Goal: Task Accomplishment & Management: Use online tool/utility

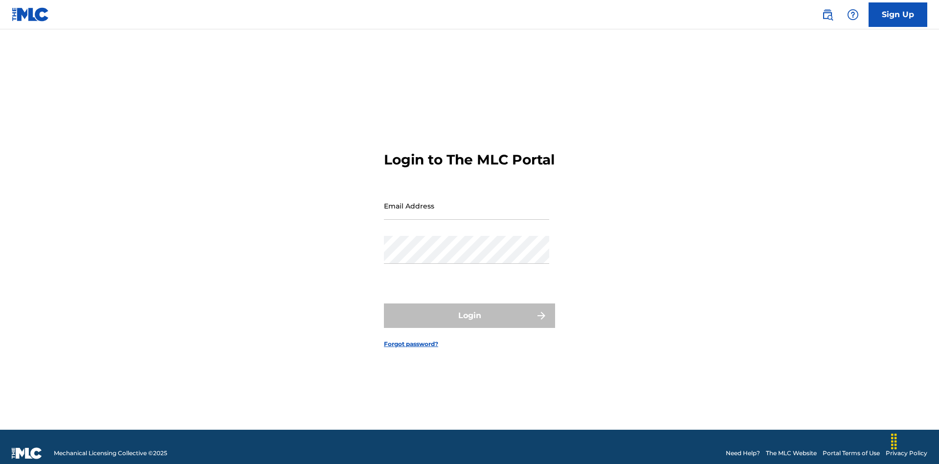
scroll to position [13, 0]
click at [467, 201] on input "Email Address" at bounding box center [466, 206] width 165 height 28
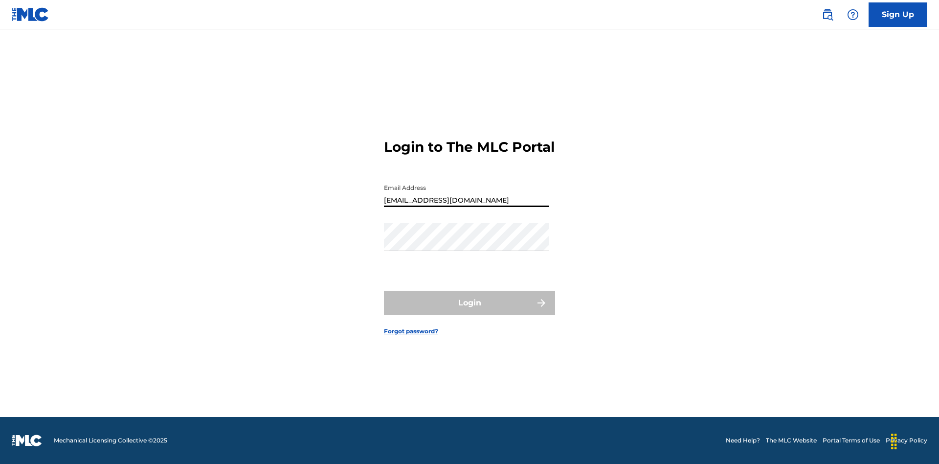
type input "[EMAIL_ADDRESS][DOMAIN_NAME]"
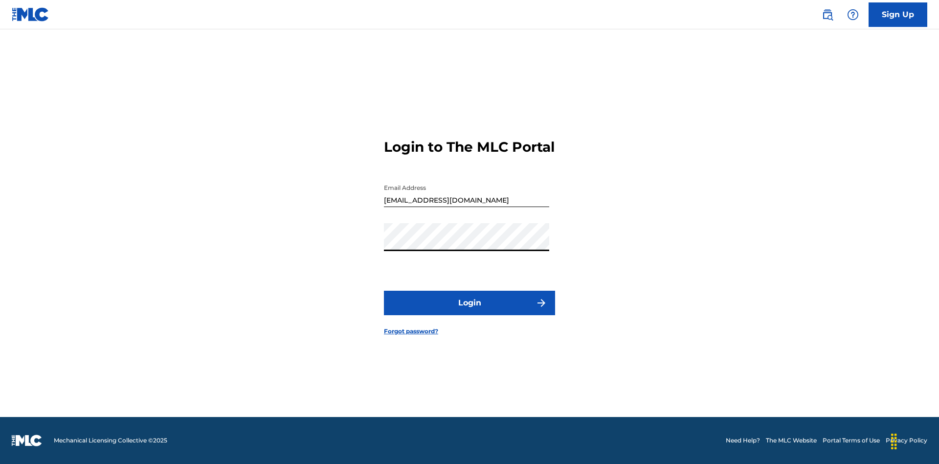
click at [470, 311] on button "Login" at bounding box center [469, 303] width 171 height 24
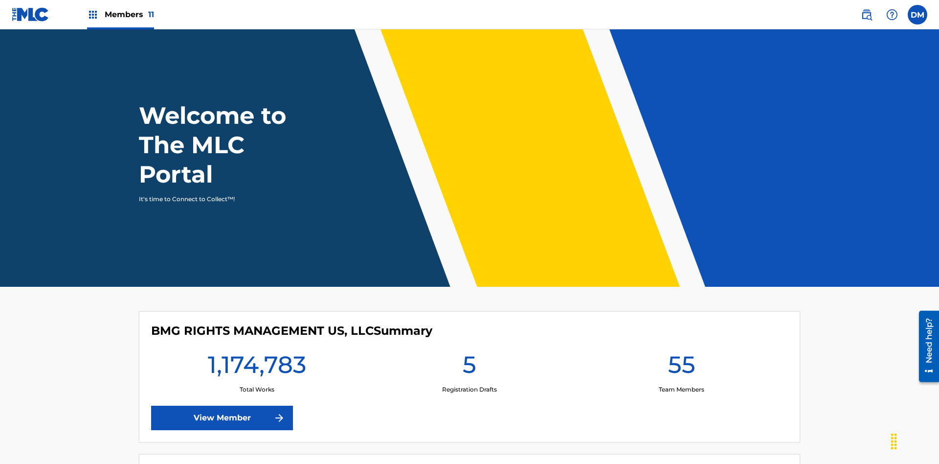
click at [120, 14] on span "Members 11" at bounding box center [129, 14] width 49 height 11
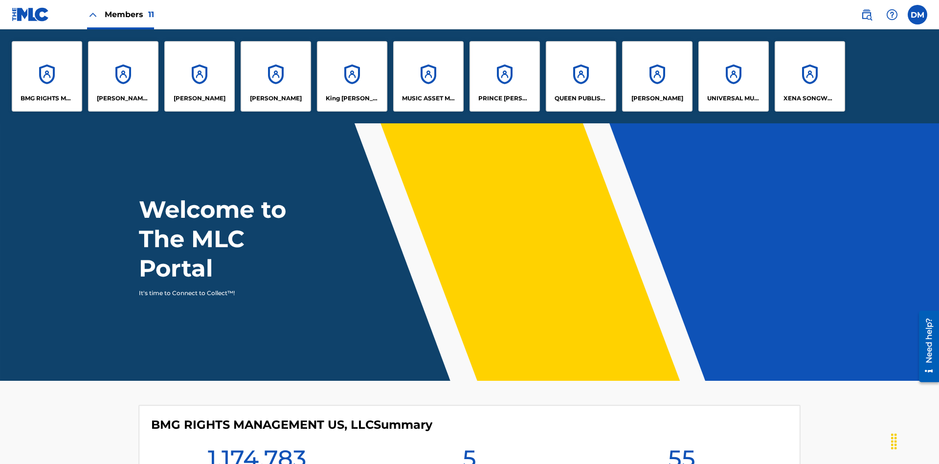
click at [352, 98] on p "King [PERSON_NAME]" at bounding box center [352, 98] width 53 height 9
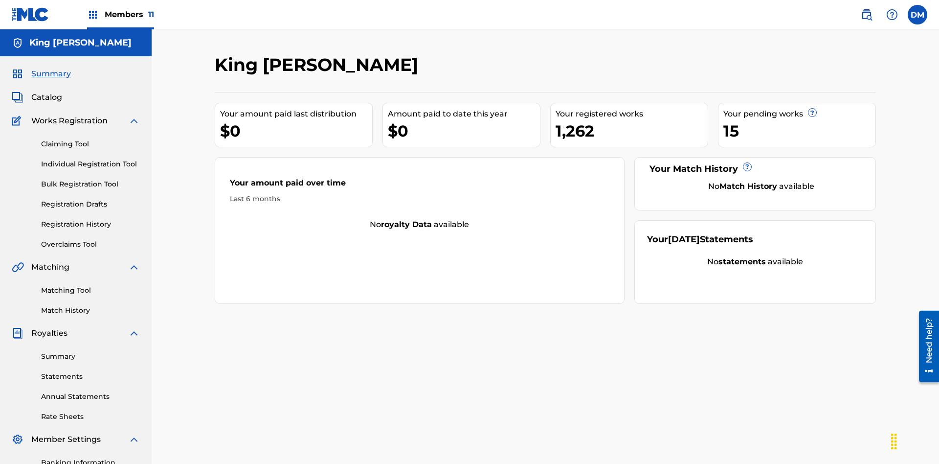
click at [90, 139] on link "Claiming Tool" at bounding box center [90, 144] width 99 height 10
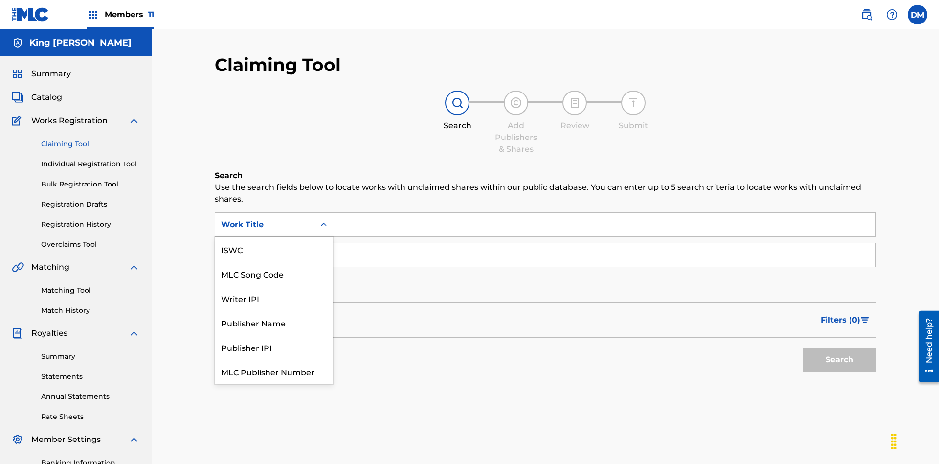
click at [274, 249] on div "ISWC" at bounding box center [273, 249] width 117 height 24
click at [839, 347] on button "Search" at bounding box center [839, 359] width 73 height 24
click at [604, 243] on input "Search Form" at bounding box center [604, 254] width 542 height 23
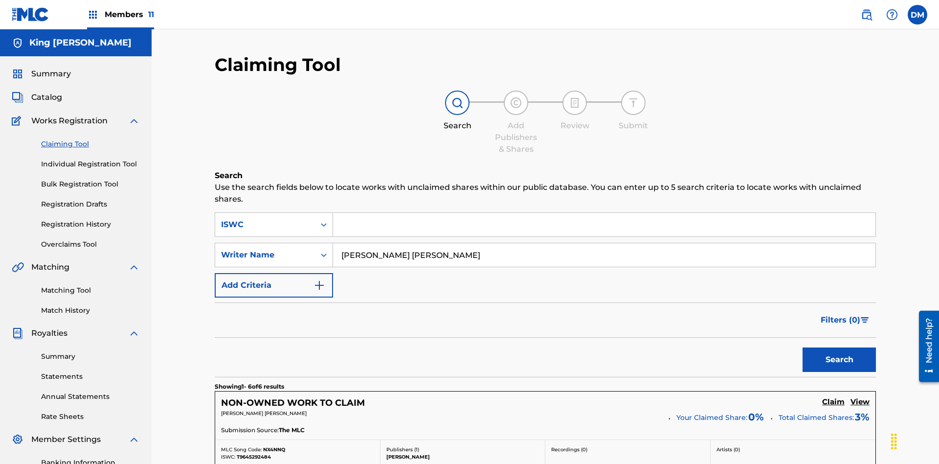
type input "[PERSON_NAME] [PERSON_NAME]"
click at [839, 347] on button "Search" at bounding box center [839, 359] width 73 height 24
click at [604, 243] on input "[PERSON_NAME] [PERSON_NAME]" at bounding box center [604, 254] width 542 height 23
click at [265, 219] on div "ISWC" at bounding box center [265, 225] width 88 height 12
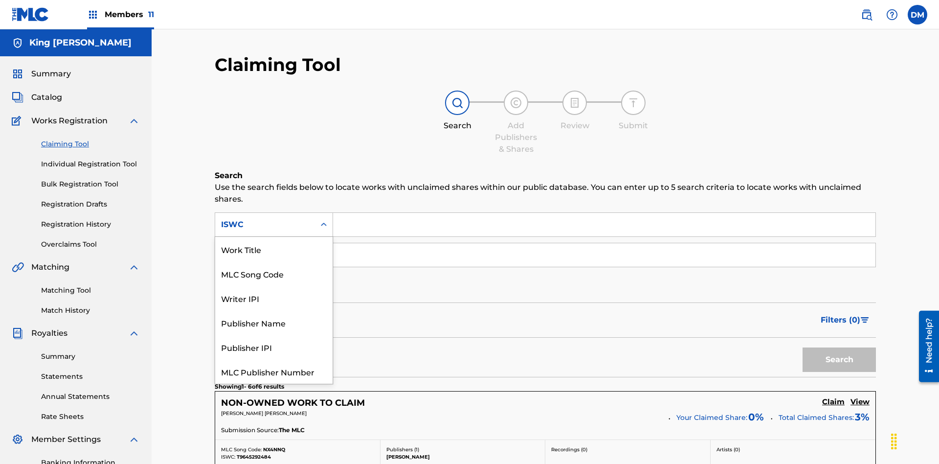
click at [274, 249] on div "Work Title" at bounding box center [273, 249] width 117 height 24
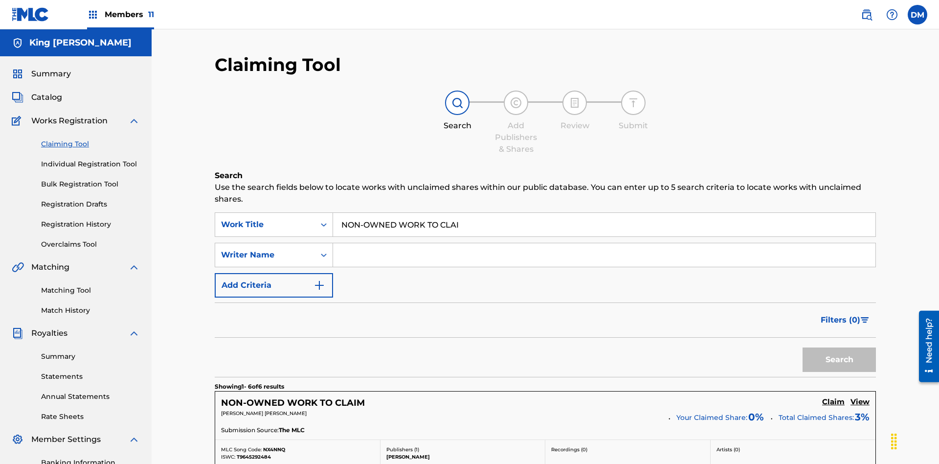
type input "NON-OWNED WORK TO CLAIM"
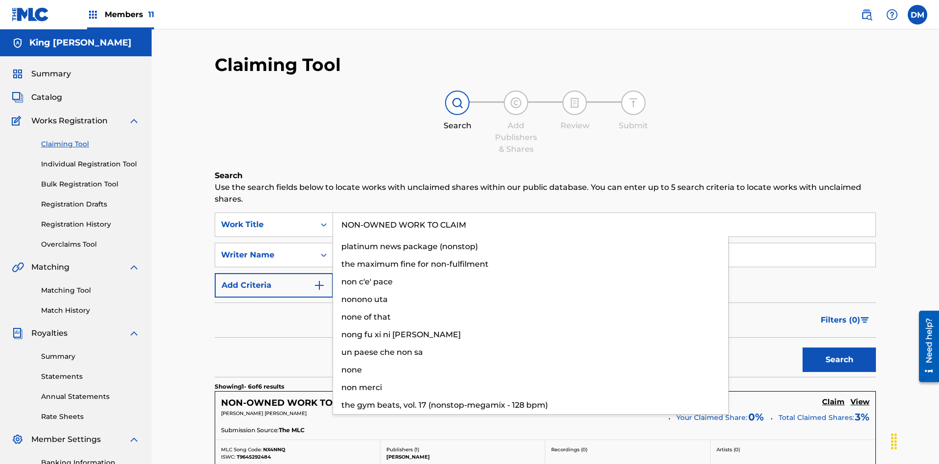
click at [839, 347] on button "Search" at bounding box center [839, 359] width 73 height 24
click at [604, 213] on input "NON-OWNED WORK TO CLAIM" at bounding box center [604, 224] width 542 height 23
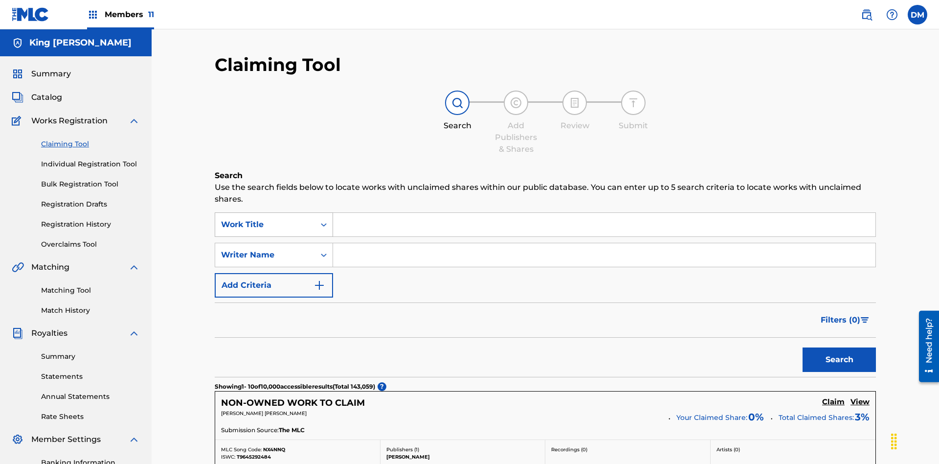
click at [265, 219] on div "Work Title" at bounding box center [265, 225] width 88 height 12
click at [839, 347] on button "Search" at bounding box center [839, 359] width 73 height 24
click at [604, 213] on input "RB0ZQR" at bounding box center [604, 224] width 542 height 23
click at [265, 219] on div "MLC Song Code" at bounding box center [265, 225] width 88 height 12
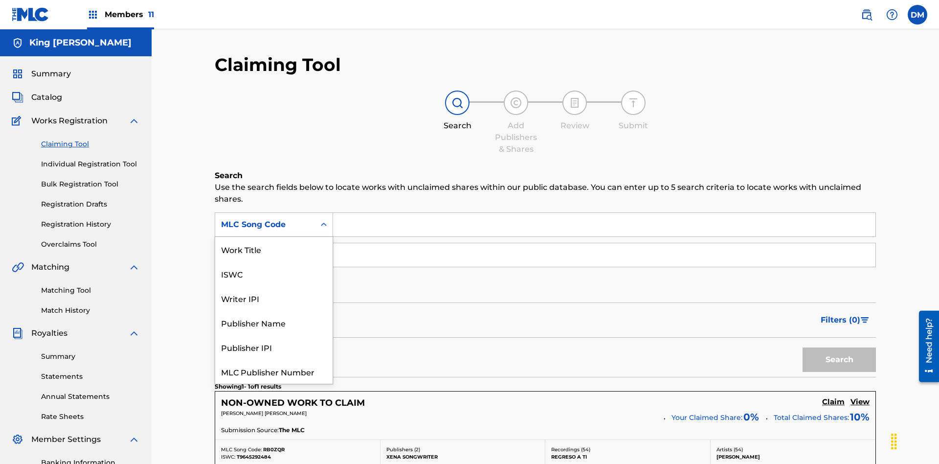
click at [274, 286] on div "Writer IPI" at bounding box center [273, 298] width 117 height 24
click at [839, 347] on button "Search" at bounding box center [839, 359] width 73 height 24
click at [274, 310] on div "Publisher Name" at bounding box center [273, 322] width 117 height 24
click at [839, 347] on button "Search" at bounding box center [839, 359] width 73 height 24
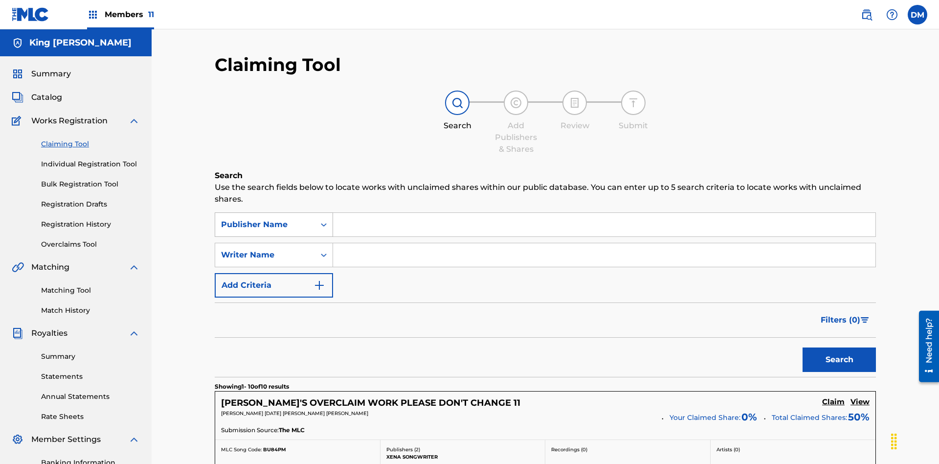
click at [265, 219] on div "Publisher Name" at bounding box center [265, 225] width 88 height 12
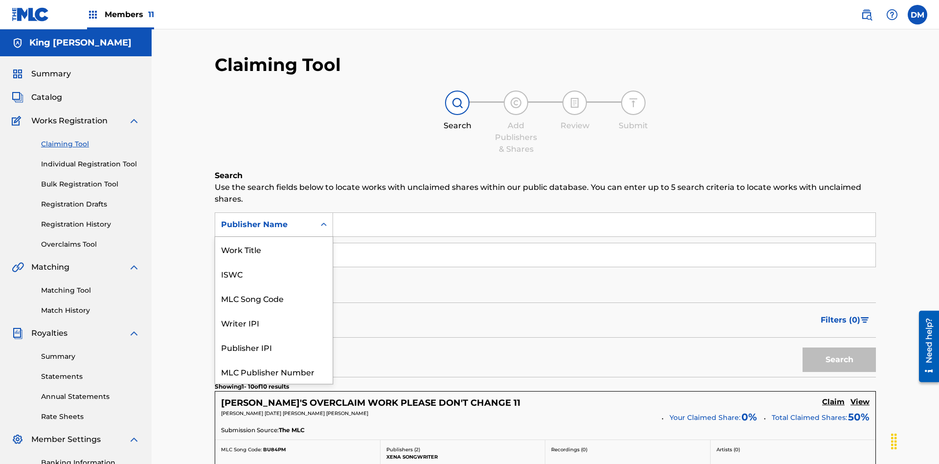
click at [274, 335] on div "Publisher IPI" at bounding box center [273, 347] width 117 height 24
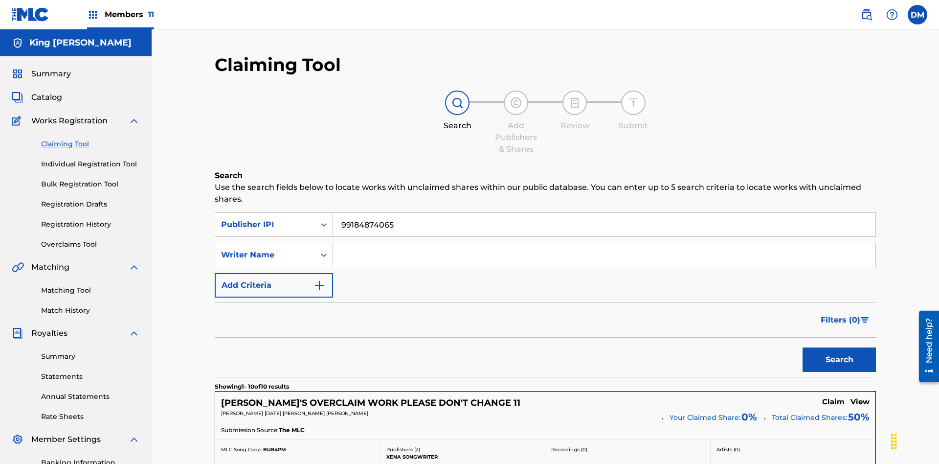
click at [839, 347] on button "Search" at bounding box center [839, 359] width 73 height 24
click at [604, 213] on input "99184874065" at bounding box center [604, 224] width 542 height 23
click at [265, 219] on div "Publisher IPI" at bounding box center [265, 225] width 88 height 12
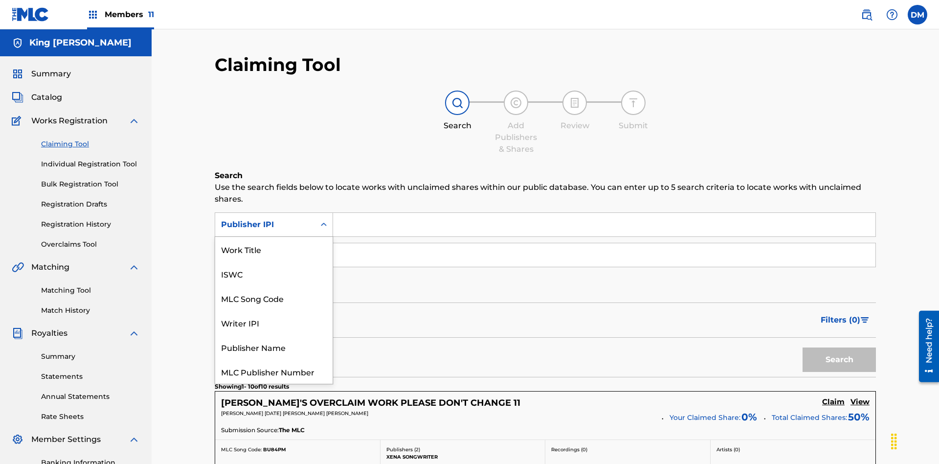
click at [274, 359] on div "MLC Publisher Number" at bounding box center [273, 371] width 117 height 24
click at [839, 347] on button "Search" at bounding box center [839, 359] width 73 height 24
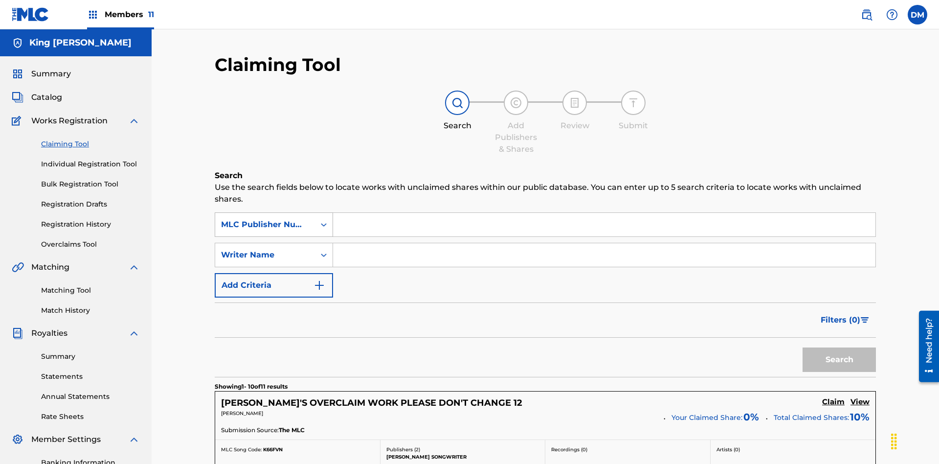
click at [274, 273] on button "Add Criteria" at bounding box center [274, 285] width 118 height 24
click at [265, 219] on div "MLC Publisher Number" at bounding box center [265, 225] width 88 height 12
click at [265, 249] on div "Writer Name" at bounding box center [265, 255] width 88 height 12
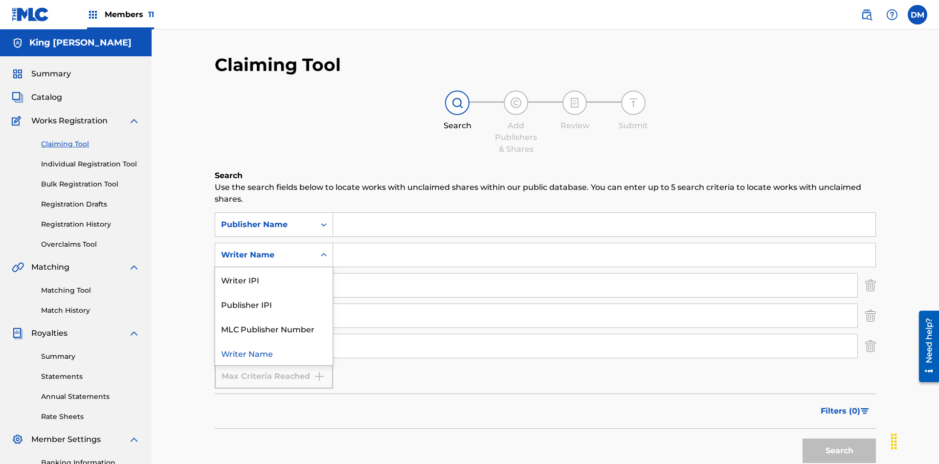
click at [274, 292] on div "Publisher IPI" at bounding box center [273, 304] width 117 height 24
click at [604, 213] on input "Search Form" at bounding box center [604, 224] width 542 height 23
type input "Xena Songwriter"
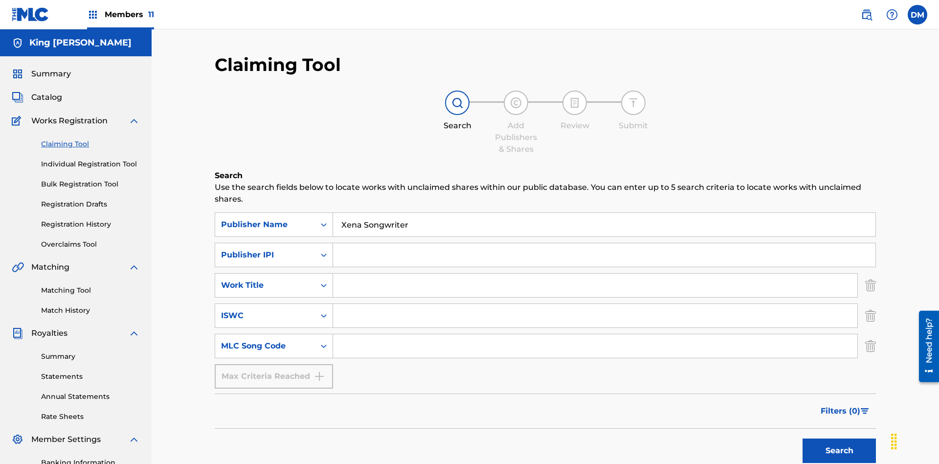
click at [604, 243] on input "Search Form" at bounding box center [604, 254] width 542 height 23
type input "99184874065"
click at [595, 273] on input "Search Form" at bounding box center [595, 284] width 524 height 23
click at [595, 304] on input "Search Form" at bounding box center [595, 315] width 524 height 23
click at [595, 334] on input "Search Form" at bounding box center [595, 345] width 524 height 23
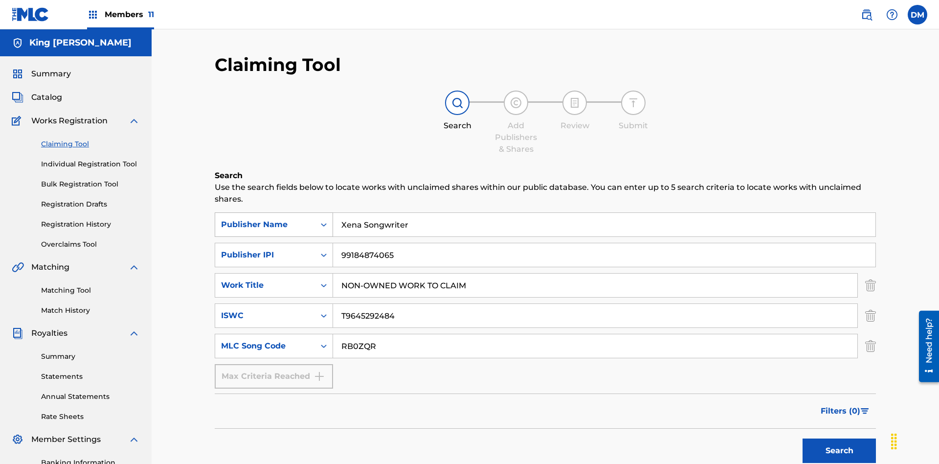
type input "RB0ZQR"
click at [839, 438] on button "Search" at bounding box center [839, 450] width 73 height 24
click at [871, 273] on img "Search Form" at bounding box center [870, 285] width 11 height 24
click at [871, 303] on img "Search Form" at bounding box center [870, 315] width 11 height 24
click at [595, 334] on input "RB0ZQR" at bounding box center [595, 345] width 524 height 23
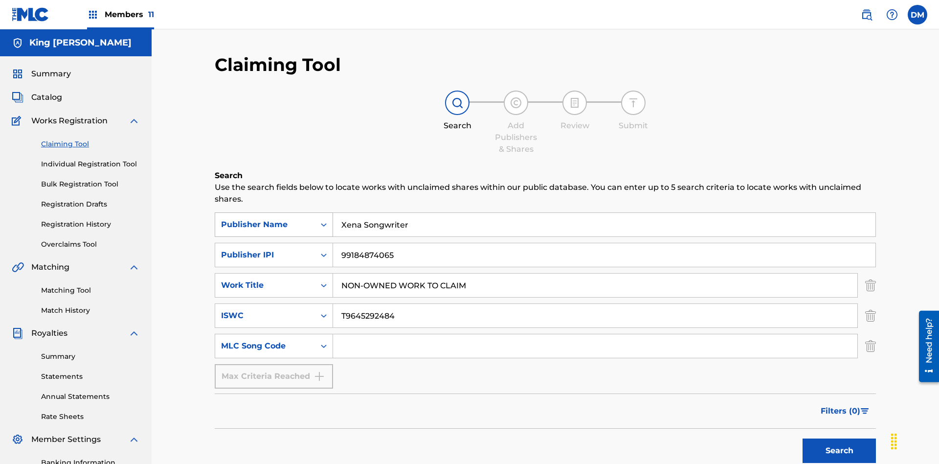
click at [604, 213] on input "Xena Songwriter" at bounding box center [604, 224] width 542 height 23
click at [604, 243] on input "99184874065" at bounding box center [604, 254] width 542 height 23
click at [265, 219] on div "Publisher Name" at bounding box center [265, 225] width 88 height 12
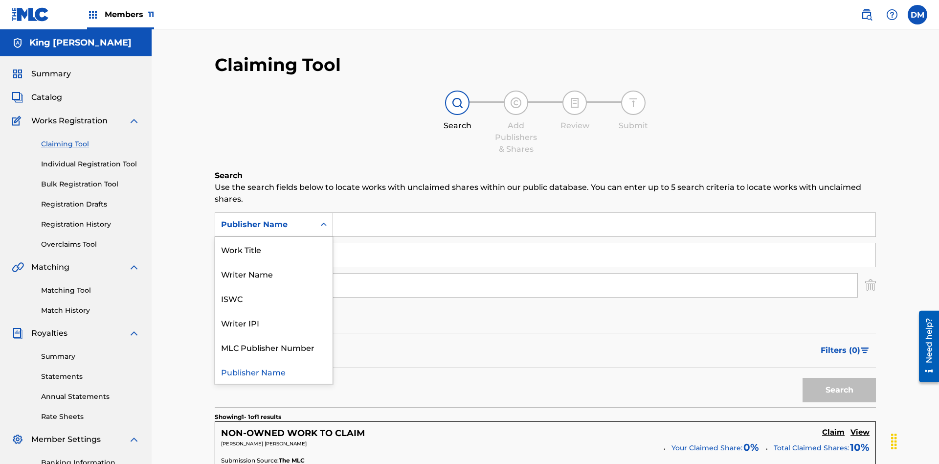
click at [274, 310] on div "Writer IPI" at bounding box center [273, 322] width 117 height 24
click at [265, 249] on div "Publisher IPI" at bounding box center [265, 255] width 88 height 12
click at [265, 279] on div "MLC Song Code" at bounding box center [265, 285] width 88 height 12
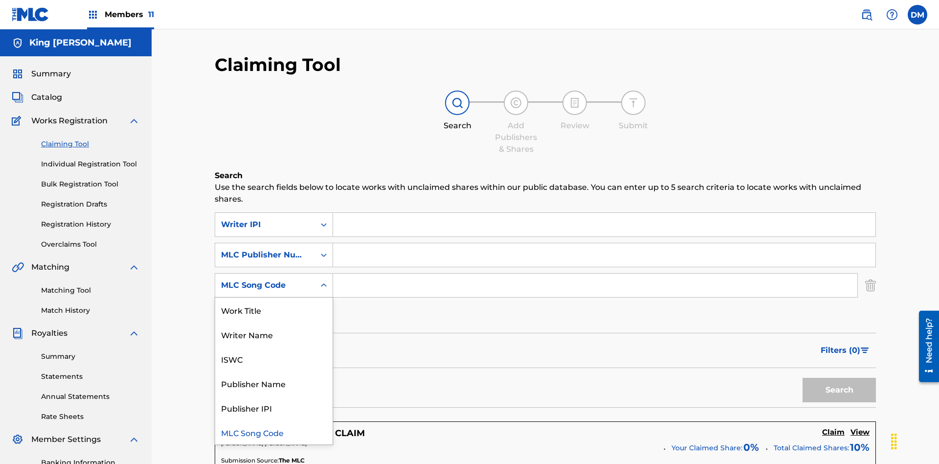
click at [274, 322] on div "Writer Name" at bounding box center [273, 334] width 117 height 24
click at [604, 213] on input "Search Form" at bounding box center [604, 224] width 542 height 23
click at [604, 243] on input "Search Form" at bounding box center [604, 254] width 542 height 23
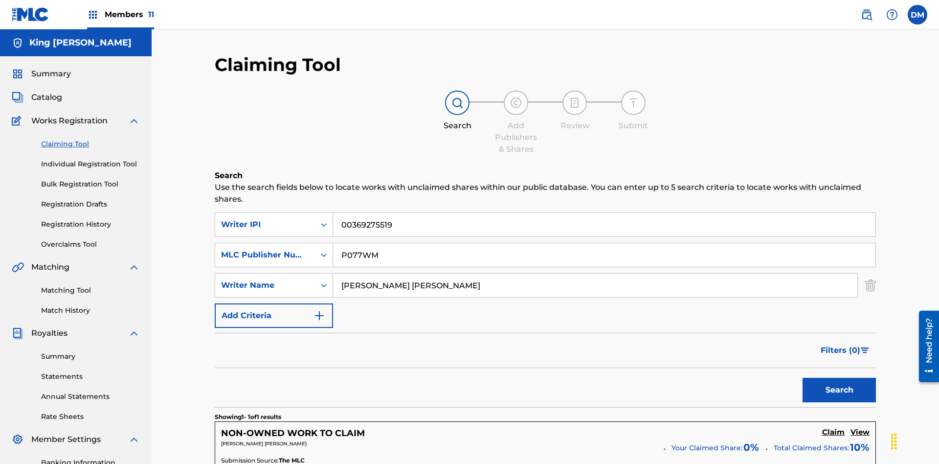
click at [839, 378] on button "Search" at bounding box center [839, 390] width 73 height 24
